Goal: Task Accomplishment & Management: Complete application form

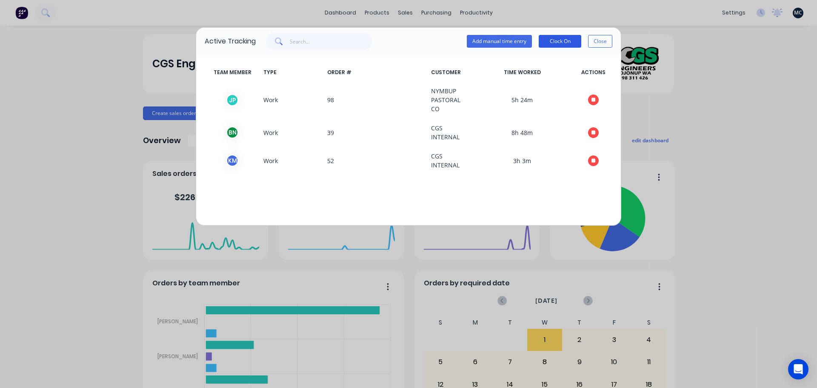
click at [561, 41] on button "Clock On" at bounding box center [560, 41] width 43 height 13
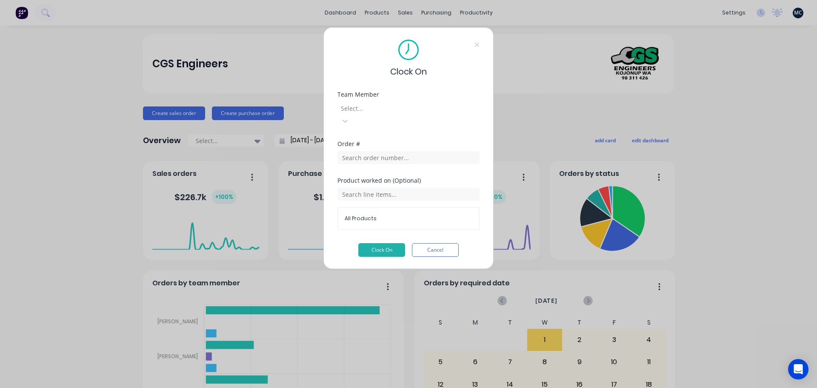
click at [363, 107] on div at bounding box center [401, 108] width 123 height 11
click at [378, 151] on input "text" at bounding box center [408, 157] width 142 height 13
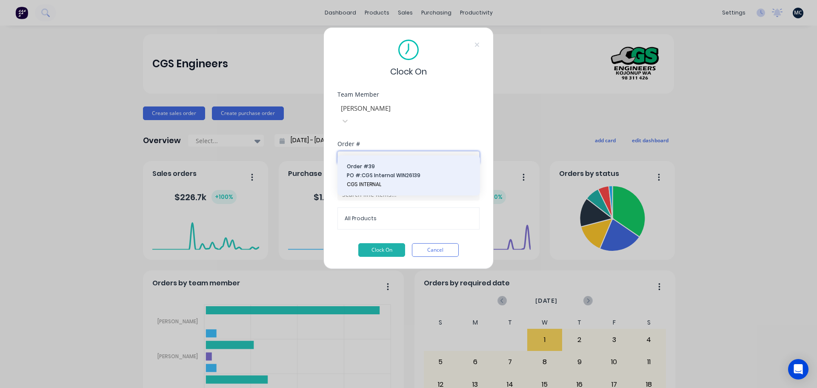
type input "39"
click at [380, 176] on span "PO #: CGS Internal WIN26139" at bounding box center [409, 175] width 124 height 8
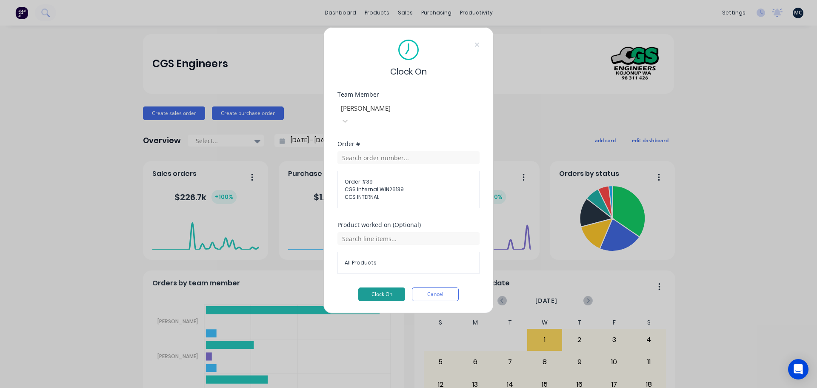
click at [388, 287] on button "Clock On" at bounding box center [381, 294] width 47 height 14
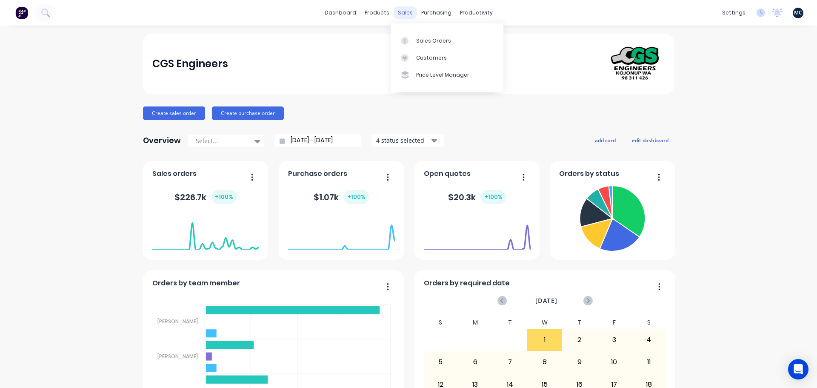
click at [409, 11] on div "sales" at bounding box center [404, 12] width 23 height 13
click at [417, 38] on div "Sales Orders" at bounding box center [433, 41] width 35 height 8
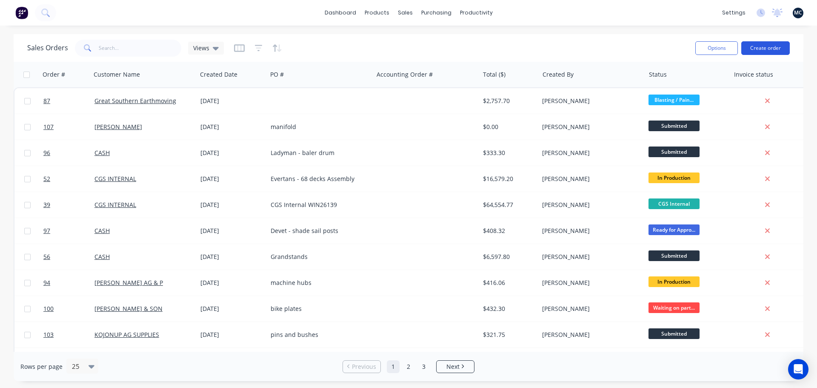
click at [770, 51] on button "Create order" at bounding box center [765, 48] width 48 height 14
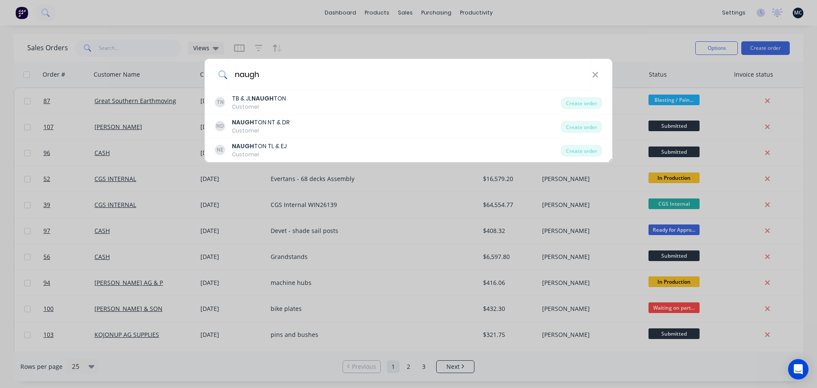
type input "naugh"
click at [358, 74] on input "naugh" at bounding box center [410, 75] width 364 height 32
click at [597, 74] on icon at bounding box center [595, 75] width 6 height 6
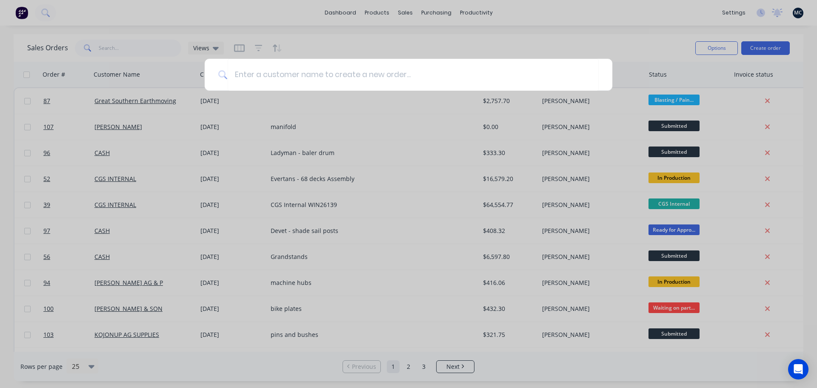
click at [513, 51] on div at bounding box center [408, 194] width 817 height 388
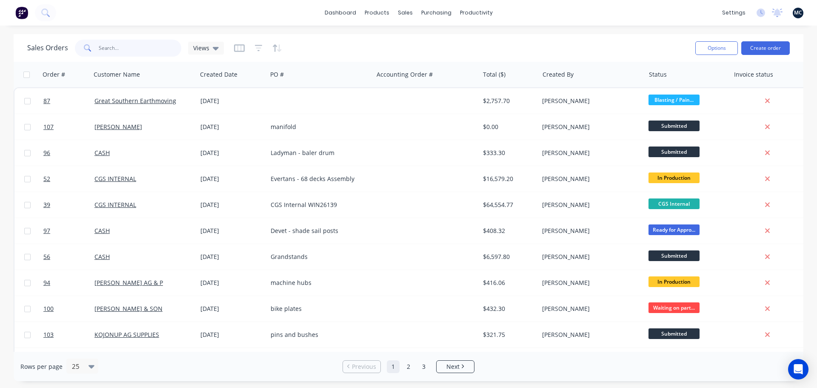
click at [106, 47] on input "text" at bounding box center [140, 48] width 83 height 17
type input "naugh"
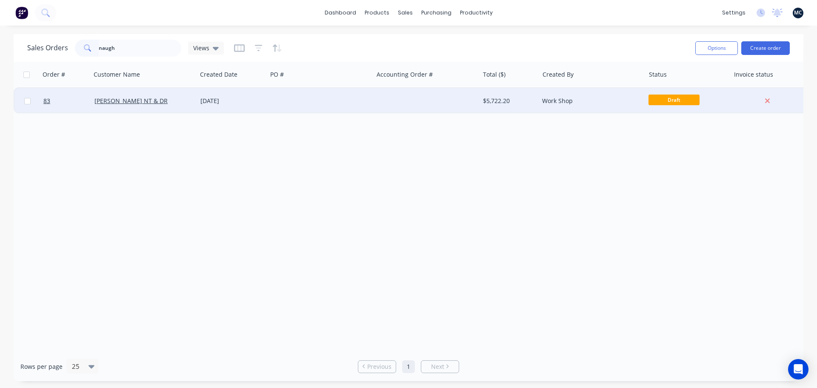
click at [311, 99] on div at bounding box center [320, 101] width 106 height 26
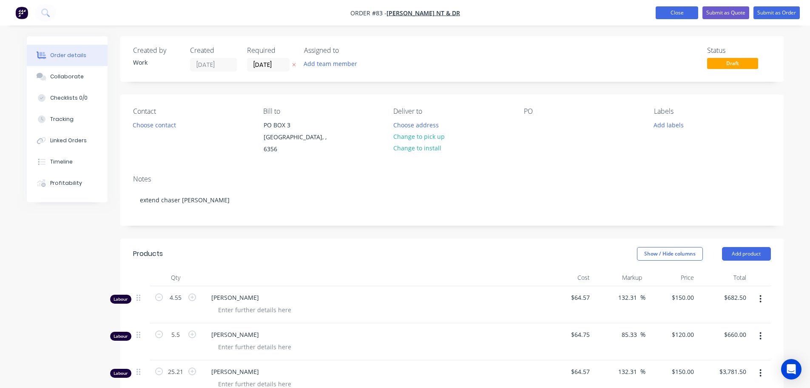
click at [685, 13] on button "Close" at bounding box center [677, 12] width 43 height 13
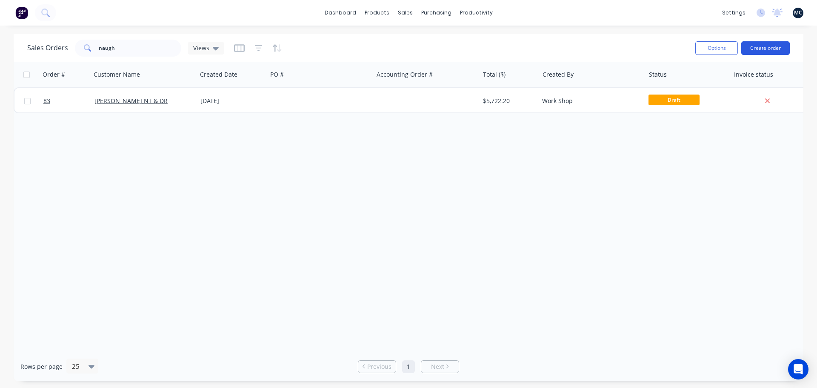
click at [773, 48] on button "Create order" at bounding box center [765, 48] width 48 height 14
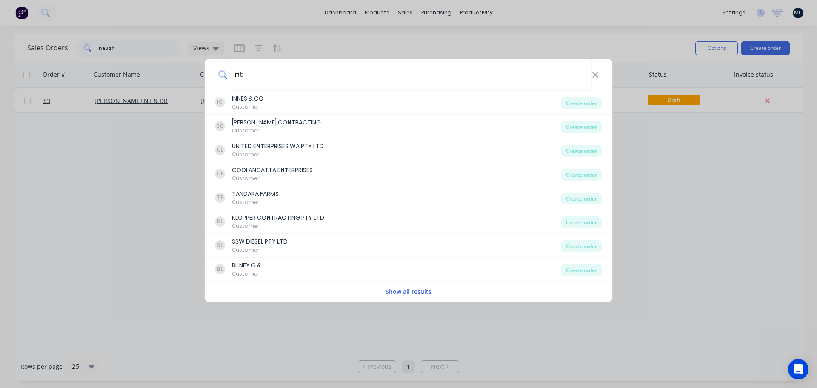
type input "n"
type input "a"
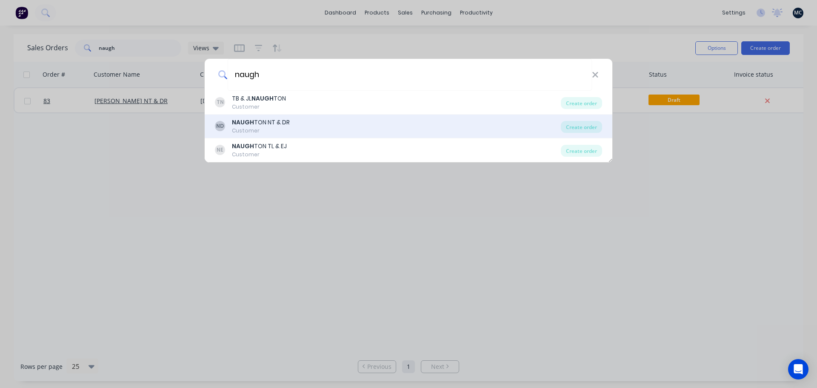
type input "naugh"
click at [297, 123] on div "ND NAUGH TON NT & DR Customer" at bounding box center [388, 126] width 346 height 17
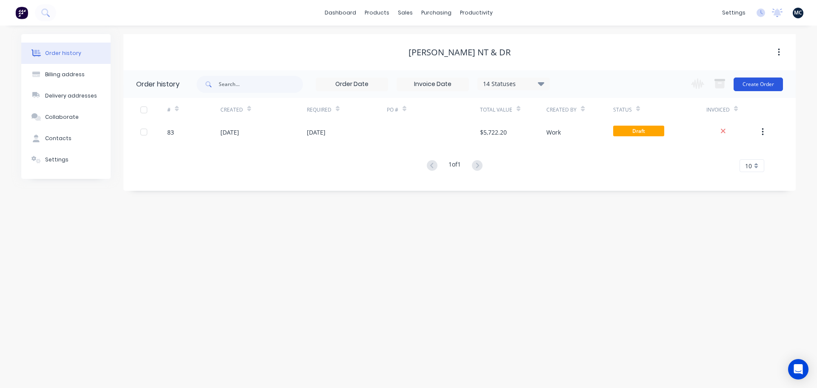
click at [761, 81] on button "Create Order" at bounding box center [757, 84] width 49 height 14
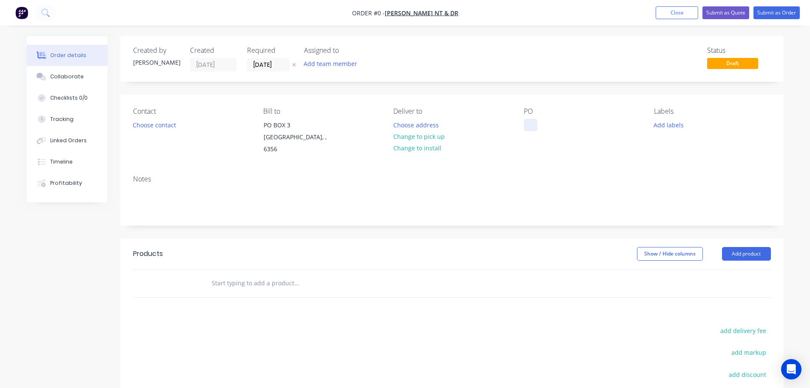
click at [527, 128] on div at bounding box center [531, 125] width 14 height 12
click at [666, 127] on div "Order details Collaborate Checklists 0/0 Tracking Linked Orders Timeline Profit…" at bounding box center [405, 275] width 774 height 478
click at [666, 127] on button "Add labels" at bounding box center [669, 124] width 39 height 11
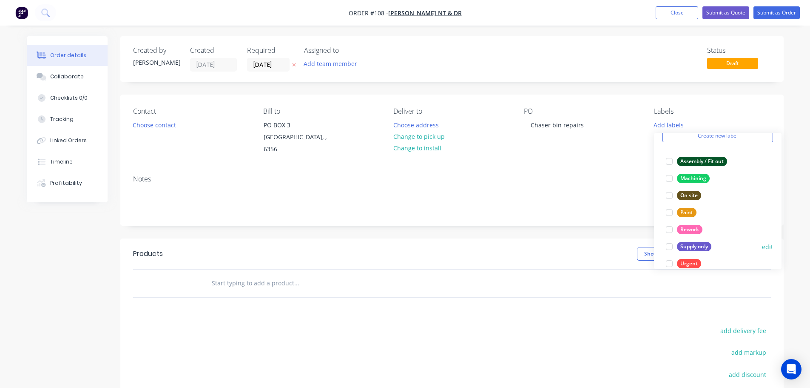
scroll to position [68, 0]
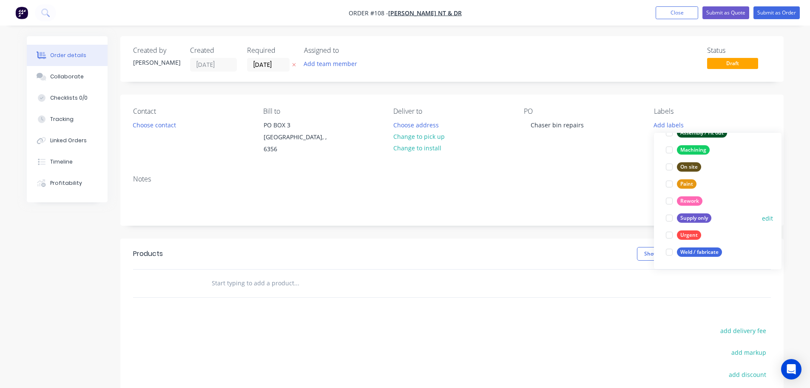
click at [707, 251] on div "Weld / fabricate" at bounding box center [699, 251] width 45 height 9
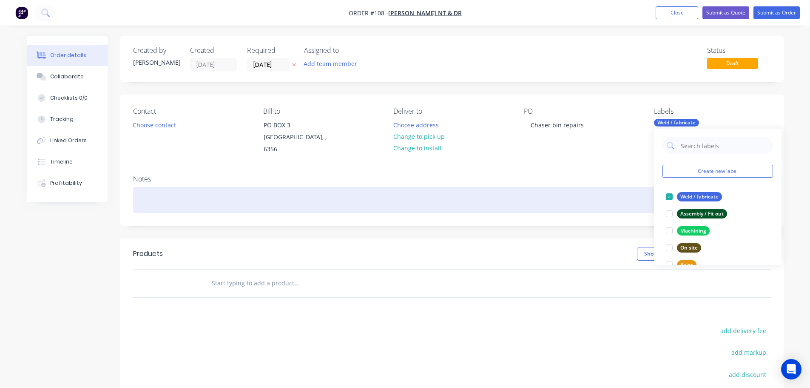
click at [148, 187] on div at bounding box center [452, 200] width 638 height 26
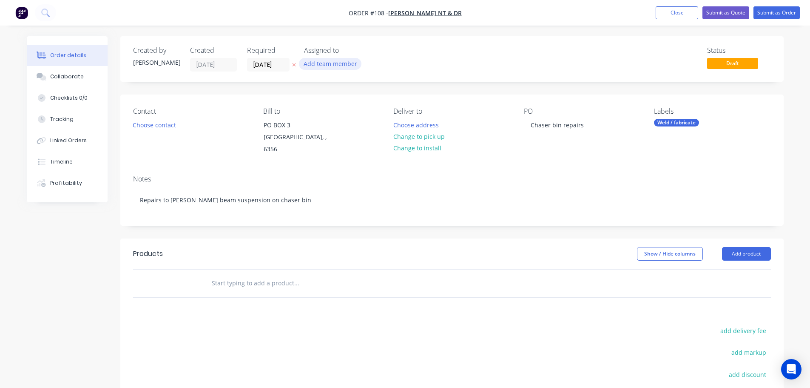
click at [349, 64] on button "Add team member" at bounding box center [330, 63] width 63 height 11
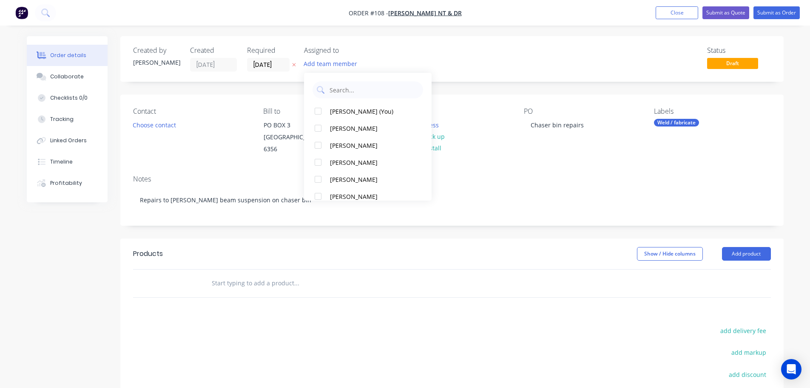
click at [411, 50] on div "Status Draft" at bounding box center [580, 58] width 382 height 25
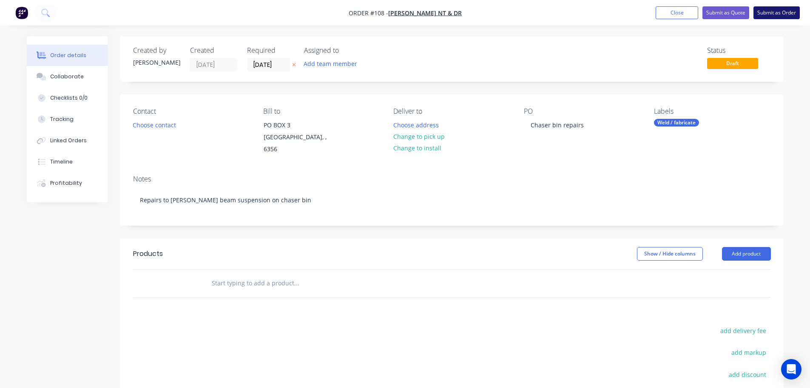
click at [781, 13] on button "Submit as Order" at bounding box center [777, 12] width 46 height 13
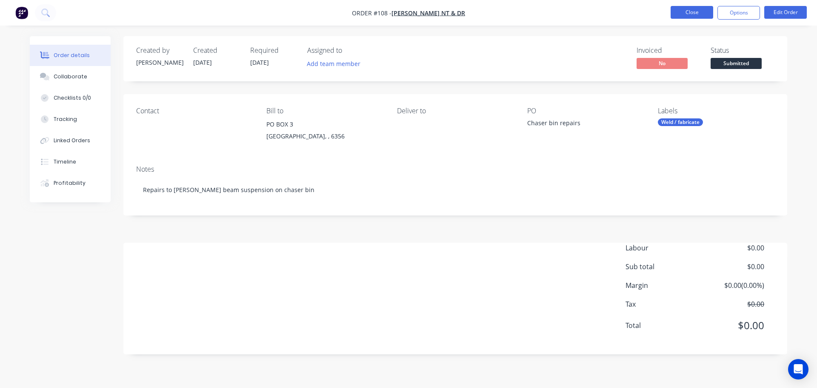
click at [687, 11] on button "Close" at bounding box center [691, 12] width 43 height 13
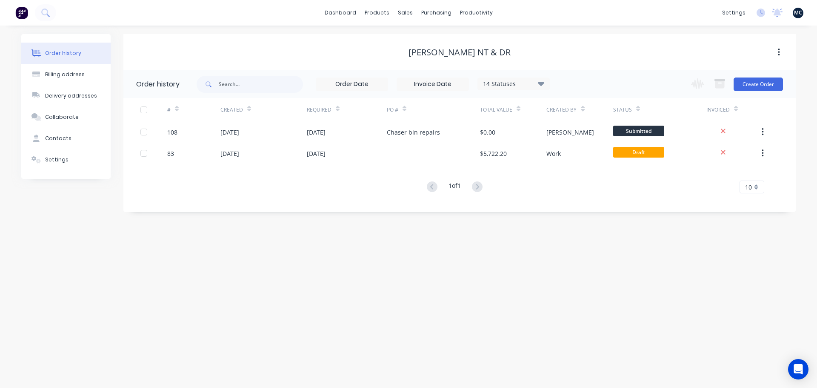
click at [441, 237] on div "Order history Billing address Delivery addresses Collaborate Contacts Settings …" at bounding box center [408, 207] width 817 height 362
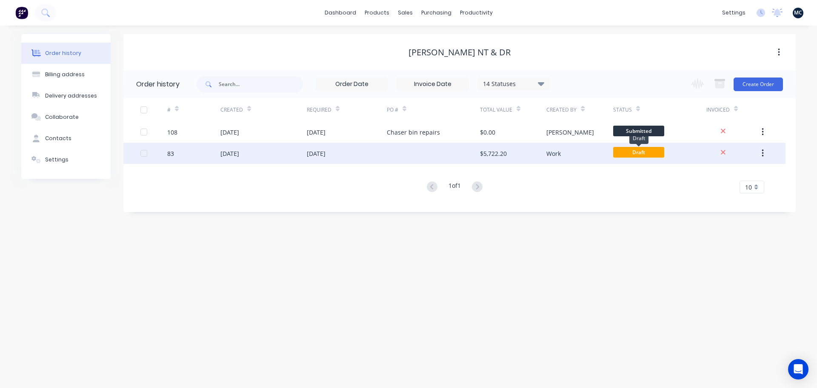
click at [632, 151] on span "Draft" at bounding box center [638, 152] width 51 height 11
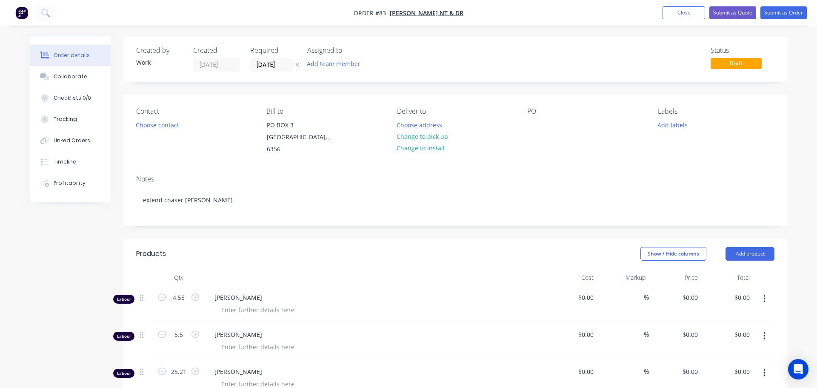
type input "$64.57"
type input "132.31"
type input "$150.00"
type input "$682.50"
type input "$64.75"
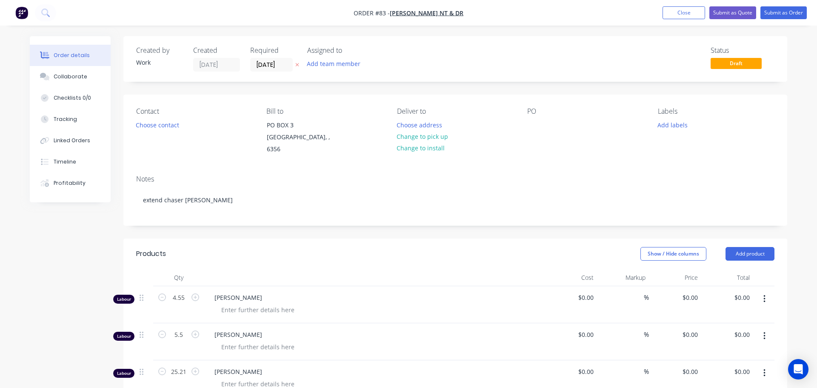
type input "85.33"
type input "$120.00"
type input "$660.00"
type input "$64.57"
type input "132.31"
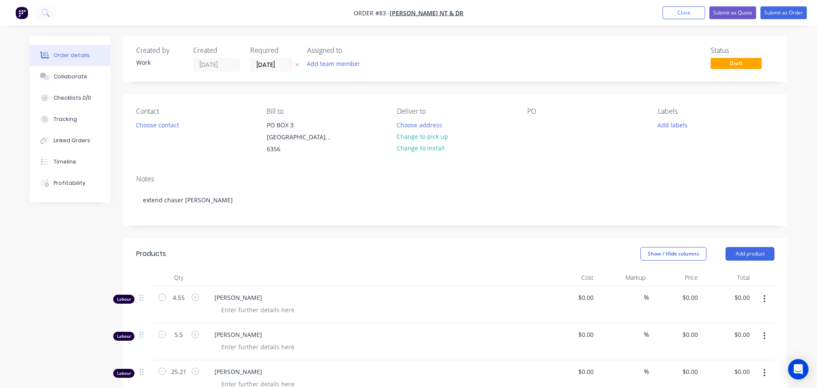
type input "$150.00"
type input "$3,781.50"
type input "$64.57"
type input "132.31"
type input "$150.00"
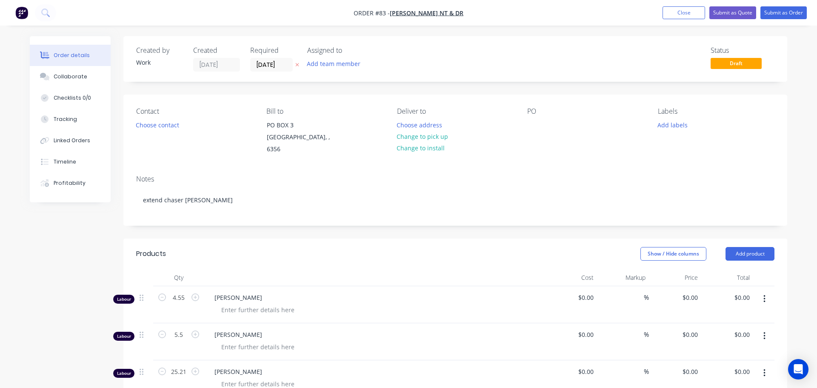
type input "$78.00"
click at [785, 14] on button "Submit as Order" at bounding box center [777, 12] width 46 height 13
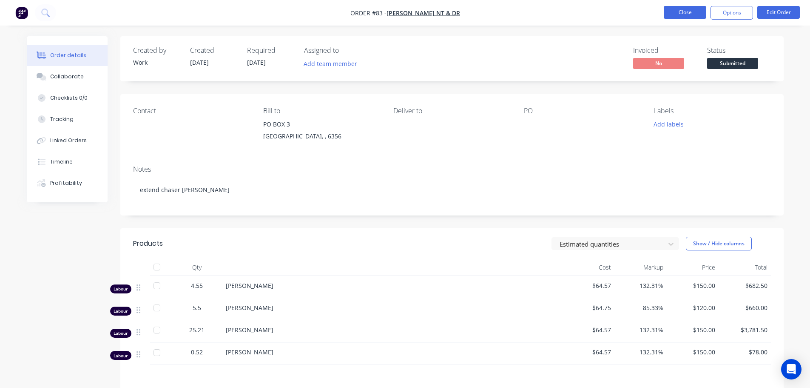
click at [695, 12] on button "Close" at bounding box center [685, 12] width 43 height 13
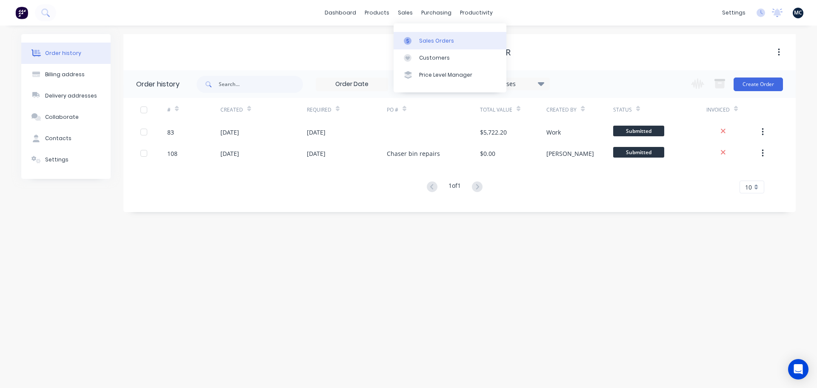
click at [416, 37] on div at bounding box center [410, 41] width 13 height 8
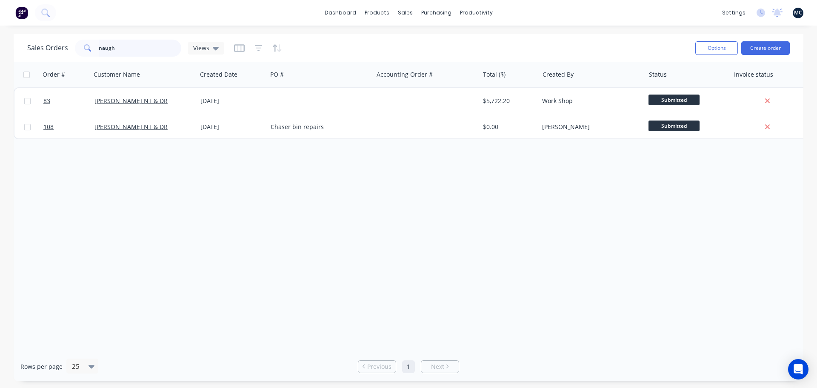
click at [118, 51] on input "naugh" at bounding box center [140, 48] width 83 height 17
